Goal: Find specific page/section: Find specific page/section

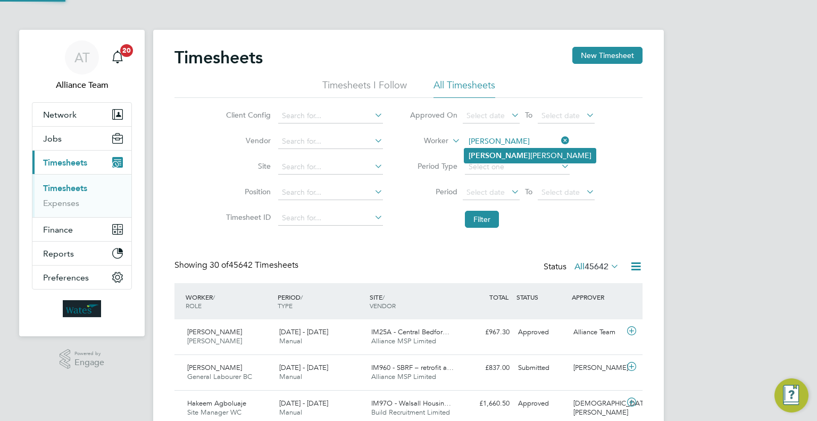
click at [506, 153] on li "[PERSON_NAME]" at bounding box center [529, 155] width 131 height 14
type input "[PERSON_NAME]"
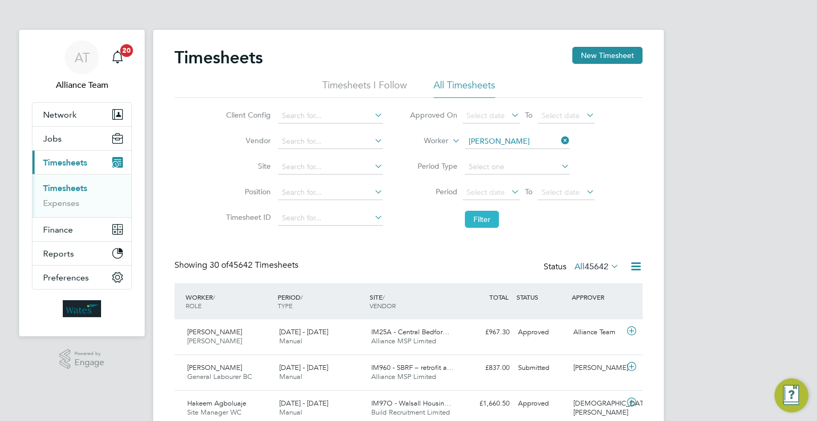
click at [474, 224] on button "Filter" at bounding box center [482, 219] width 34 height 17
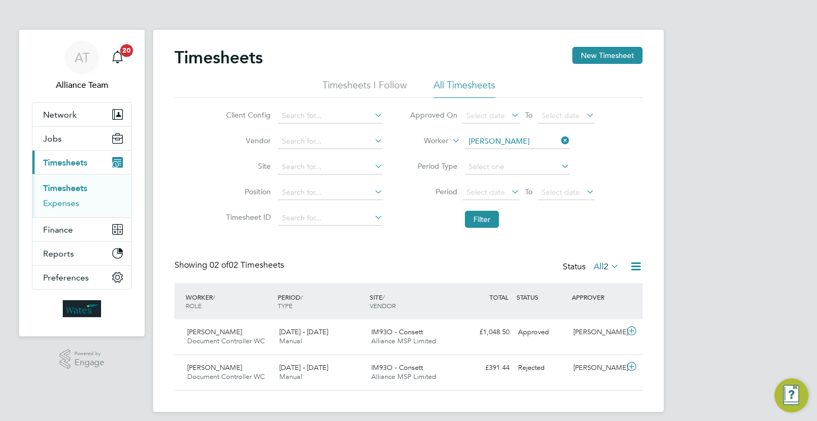
click at [66, 207] on ul "Timesheets Expenses" at bounding box center [81, 195] width 99 height 43
click at [66, 205] on link "Expenses" at bounding box center [61, 203] width 36 height 10
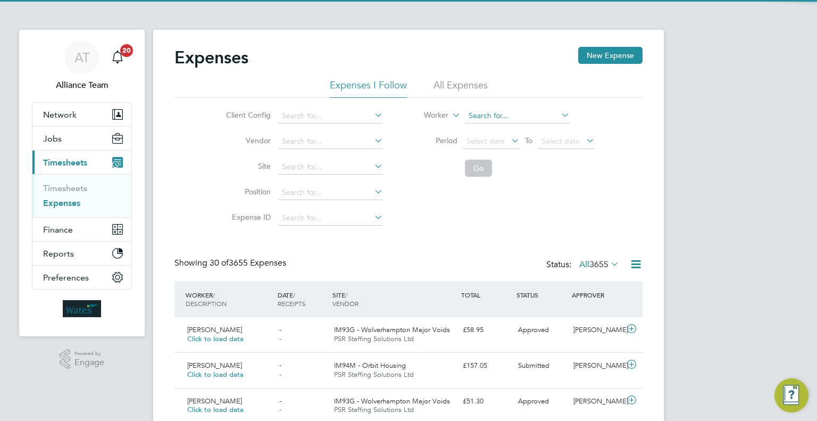
click at [487, 117] on input at bounding box center [517, 115] width 105 height 15
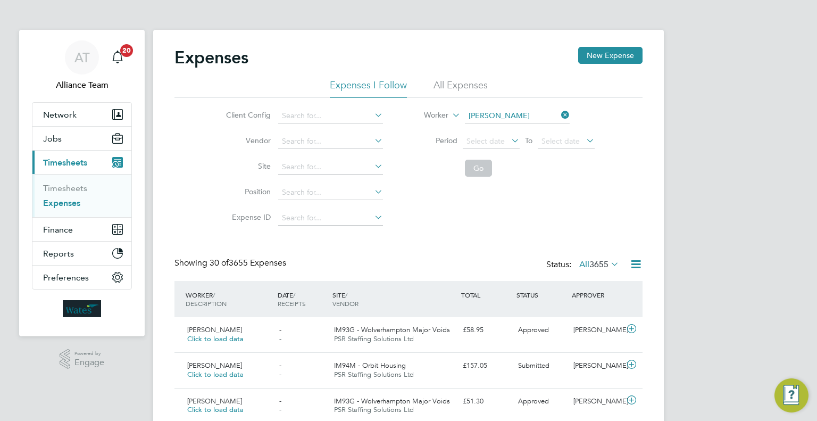
click at [503, 129] on li "[PERSON_NAME]" at bounding box center [529, 130] width 131 height 14
type input "[PERSON_NAME]"
click at [485, 167] on button "Go" at bounding box center [478, 167] width 27 height 17
